Goal: Task Accomplishment & Management: Use online tool/utility

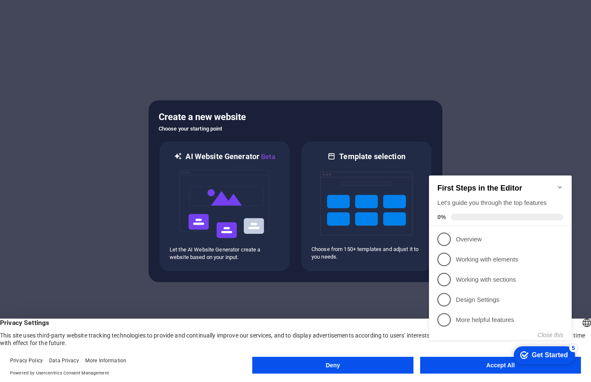
click at [559, 186] on icon "Minimize checklist" at bounding box center [560, 187] width 4 height 3
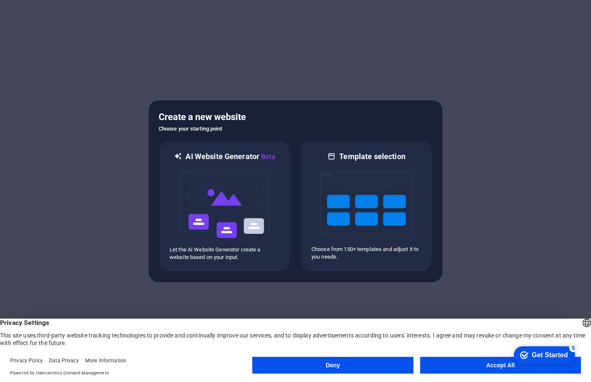
click at [478, 367] on button "Accept All" at bounding box center [500, 365] width 161 height 17
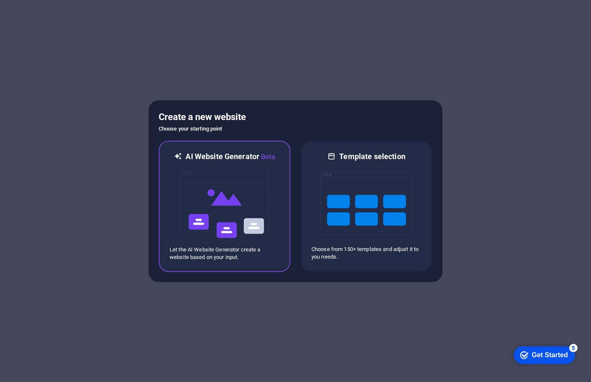
click at [232, 174] on img at bounding box center [224, 204] width 92 height 84
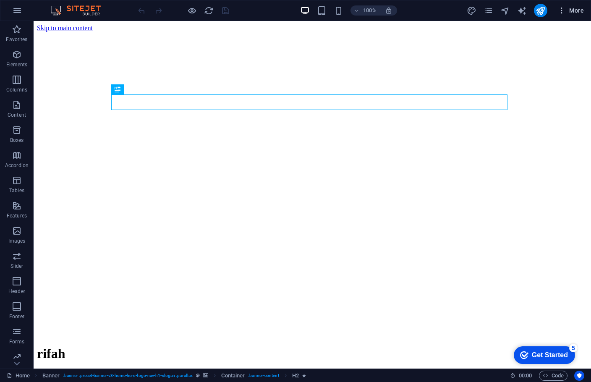
click at [580, 13] on span "More" at bounding box center [570, 10] width 26 height 8
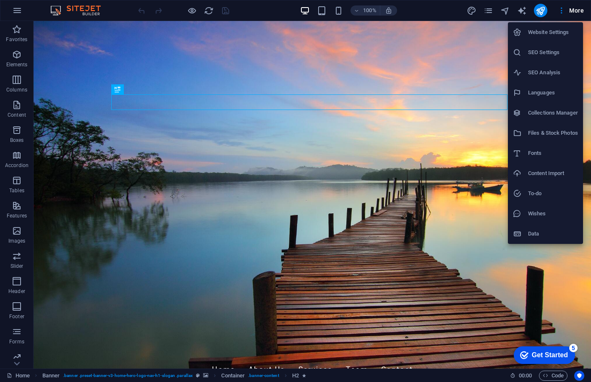
click at [444, 8] on div at bounding box center [295, 191] width 591 height 382
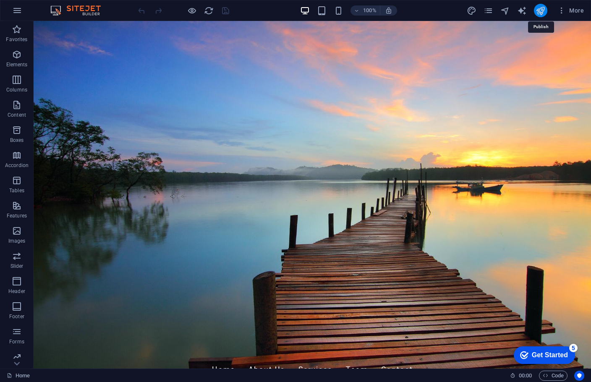
click at [539, 10] on icon "publish" at bounding box center [540, 11] width 10 height 10
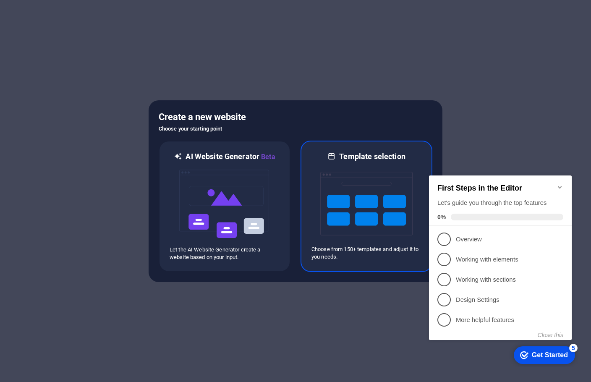
click at [360, 204] on img at bounding box center [366, 204] width 92 height 84
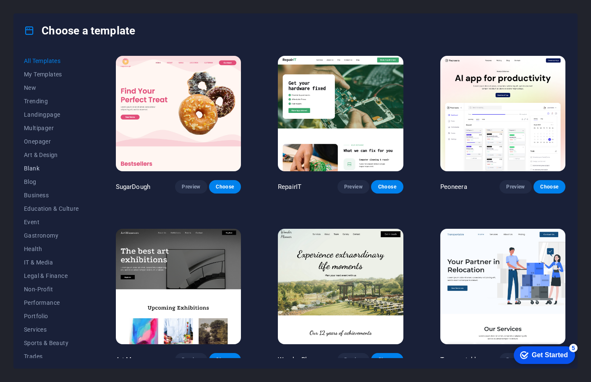
click at [39, 167] on span "Blank" at bounding box center [51, 168] width 55 height 7
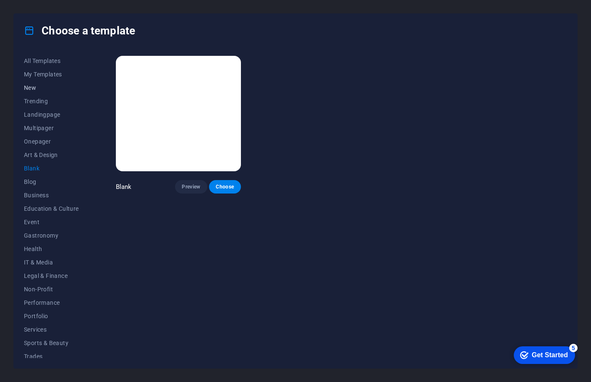
click at [33, 89] on span "New" at bounding box center [51, 87] width 55 height 7
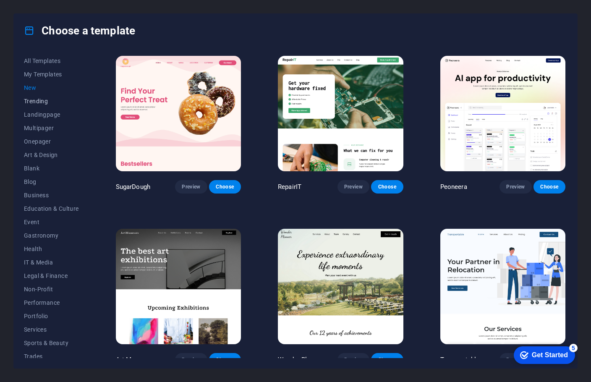
click at [52, 99] on span "Trending" at bounding box center [51, 101] width 55 height 7
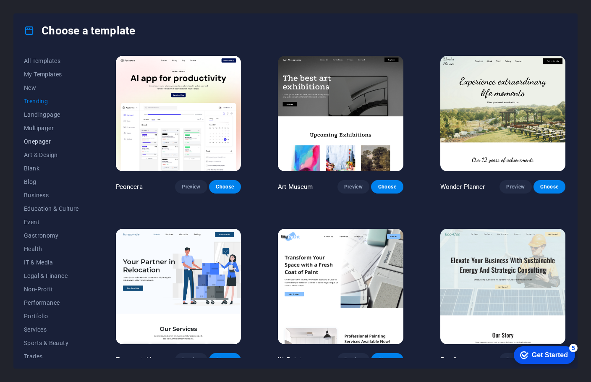
click at [46, 141] on span "Onepager" at bounding box center [51, 141] width 55 height 7
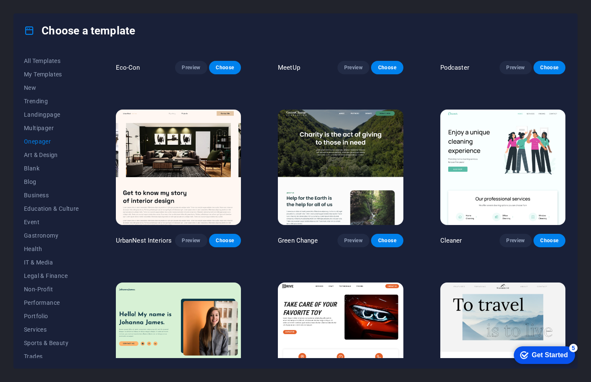
scroll to position [294, 0]
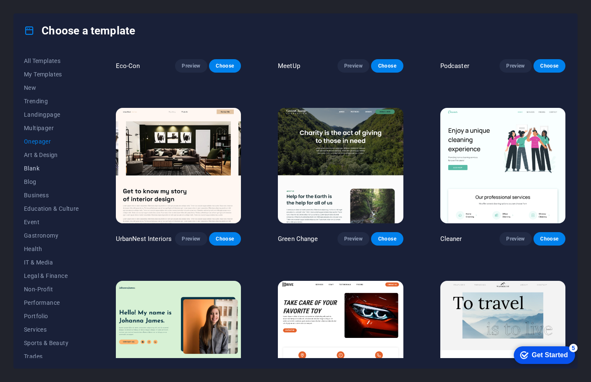
click at [41, 168] on span "Blank" at bounding box center [51, 168] width 55 height 7
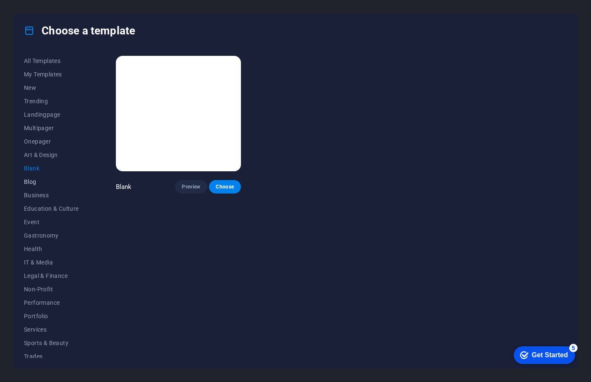
click at [38, 183] on span "Blog" at bounding box center [51, 181] width 55 height 7
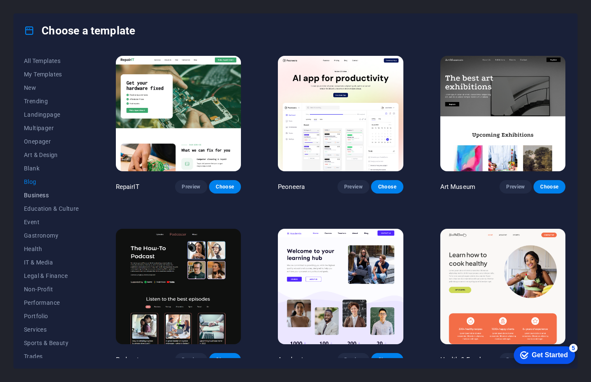
click at [46, 196] on span "Business" at bounding box center [51, 195] width 55 height 7
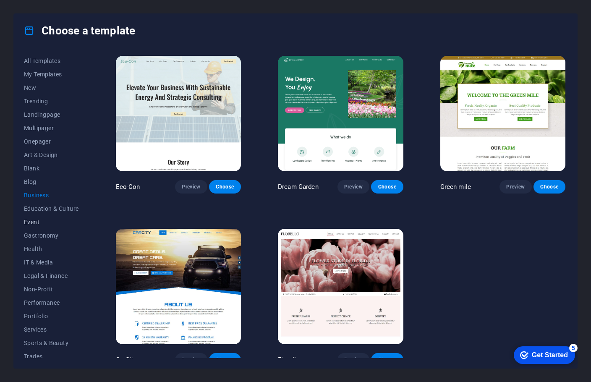
click at [38, 224] on span "Event" at bounding box center [51, 222] width 55 height 7
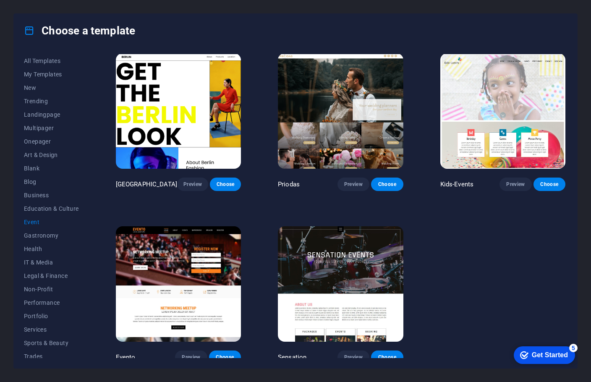
scroll to position [178, 0]
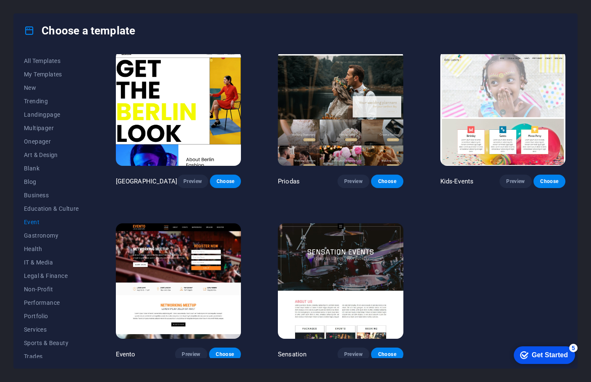
click at [178, 255] on img at bounding box center [178, 280] width 125 height 115
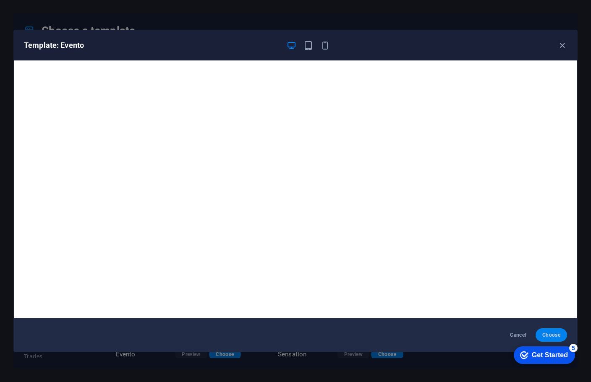
click at [552, 334] on span "Choose" at bounding box center [551, 335] width 18 height 7
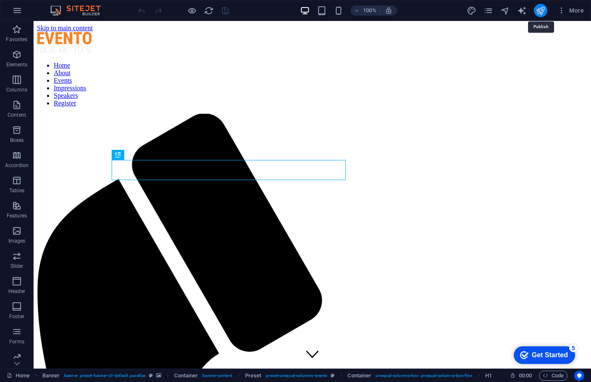
click at [543, 8] on icon "publish" at bounding box center [540, 11] width 10 height 10
